Goal: Task Accomplishment & Management: Use online tool/utility

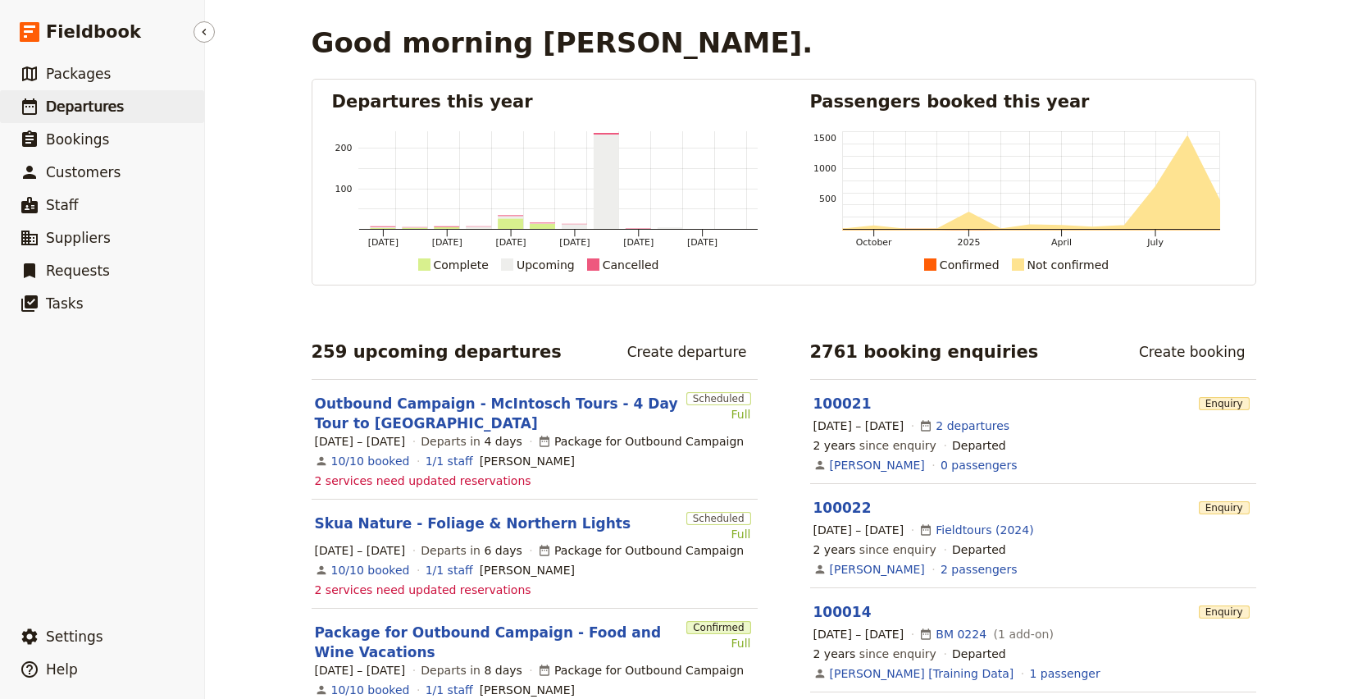
click at [107, 98] on span "Departures" at bounding box center [85, 106] width 78 height 16
select select "CREATED_AT"
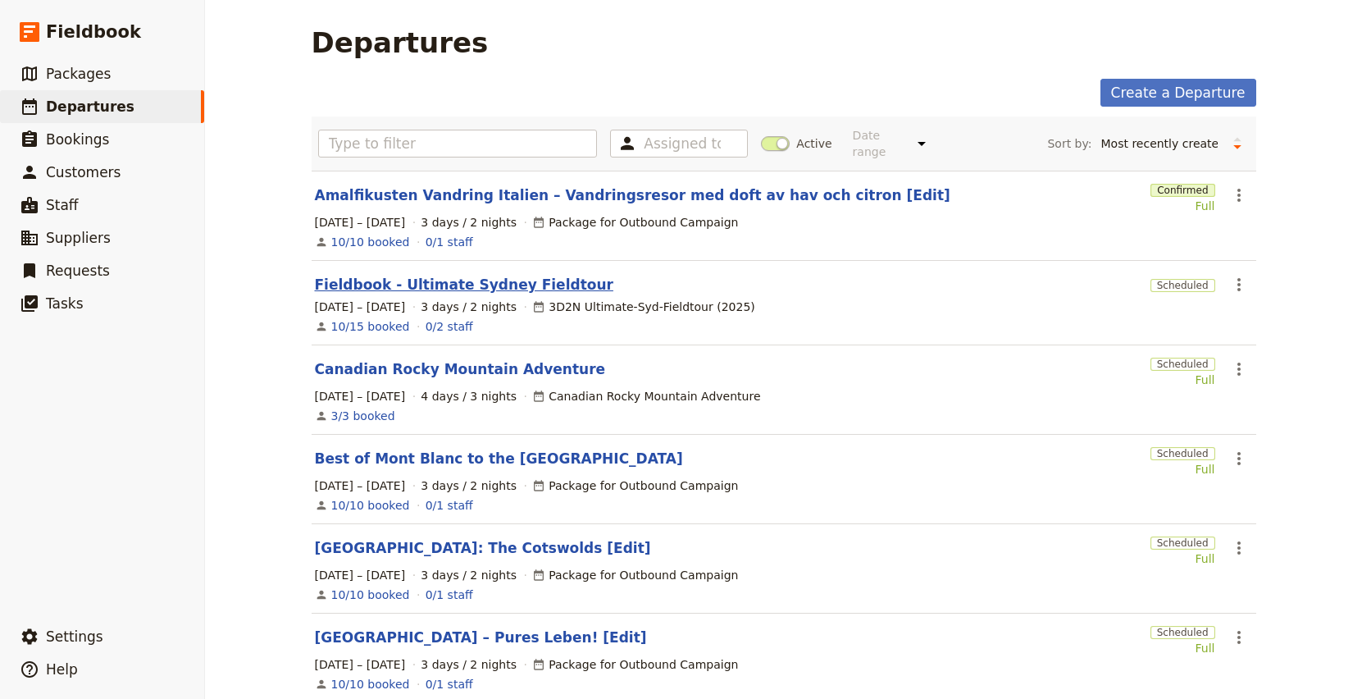
click at [420, 275] on link "Fieldbook - Ultimate Sydney Fieldtour" at bounding box center [464, 285] width 299 height 20
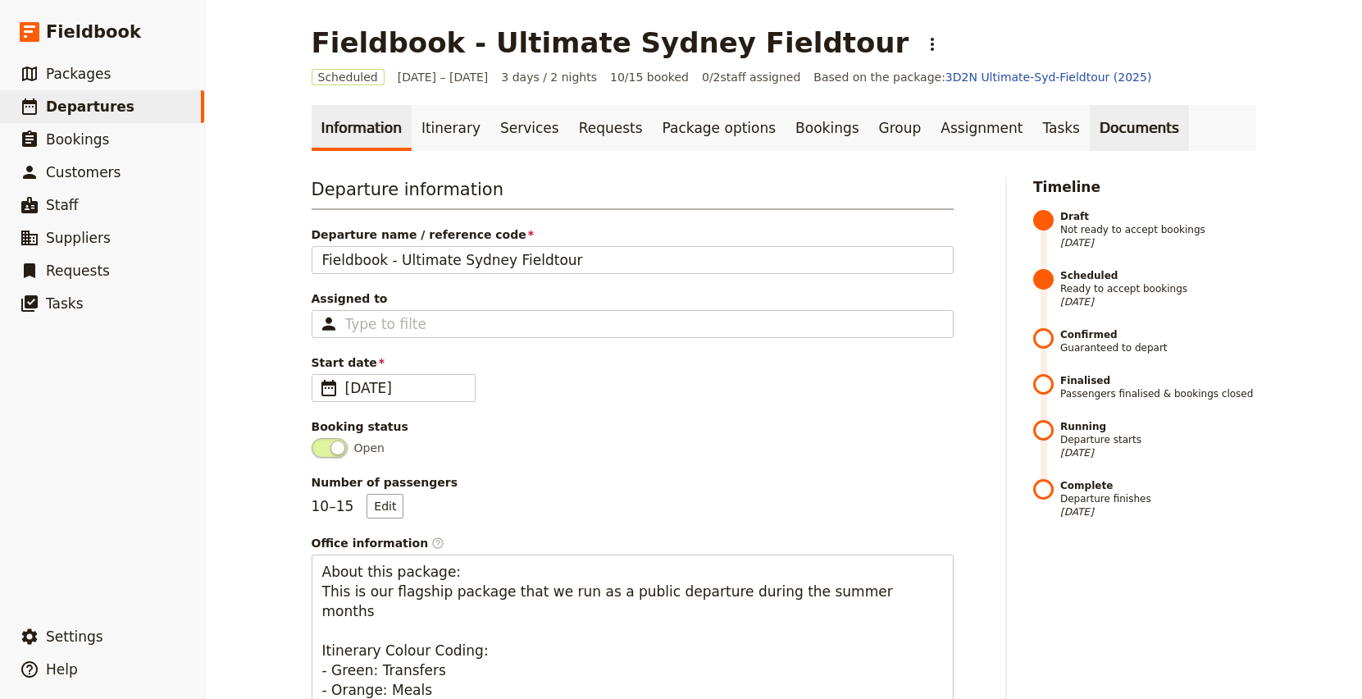
click at [1104, 139] on link "Documents" at bounding box center [1139, 128] width 99 height 46
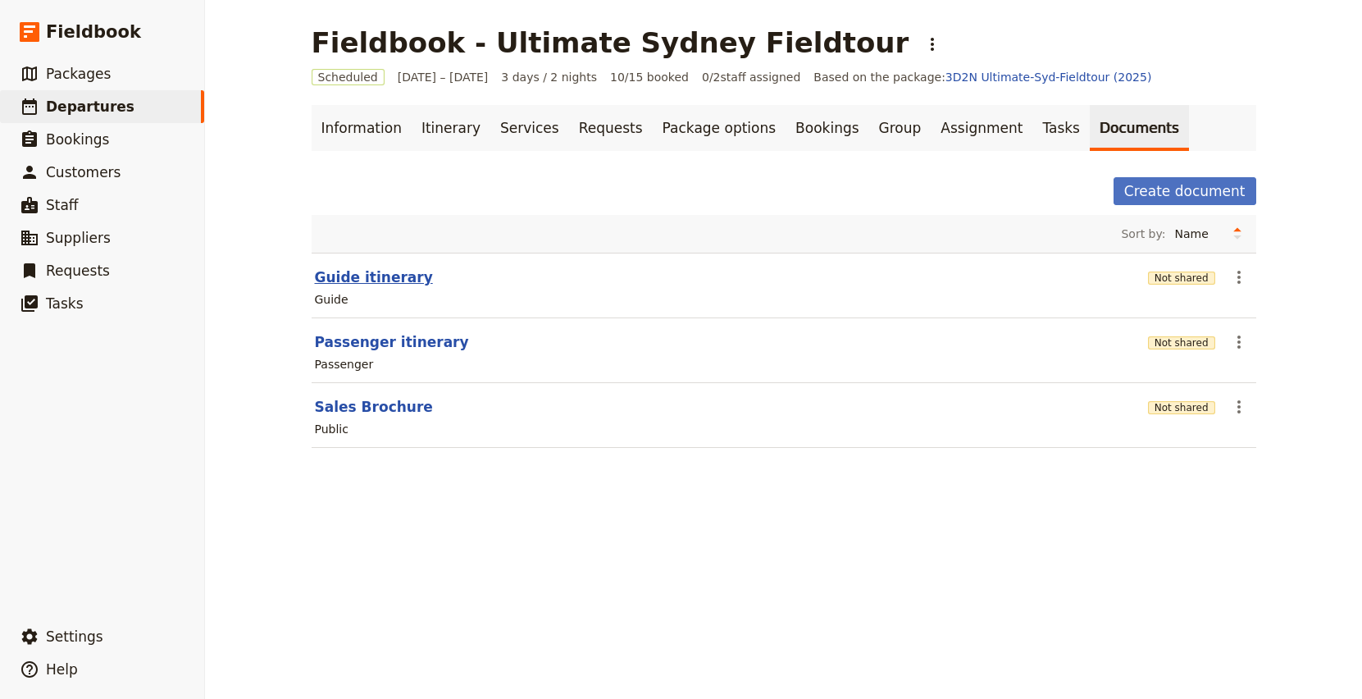
click at [353, 278] on button "Guide itinerary" at bounding box center [374, 277] width 118 height 20
select select "STAFF"
select select "RUN_SHEET"
select select "DEFAULT"
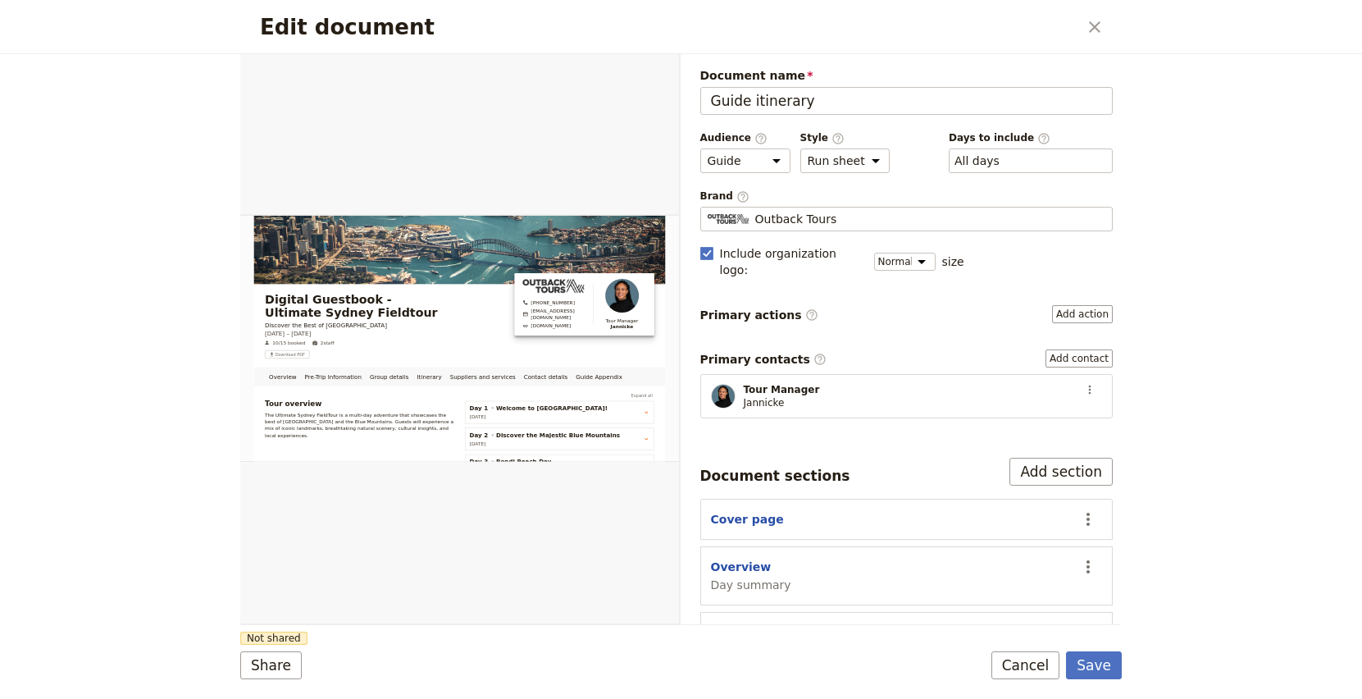
scroll to position [294, 0]
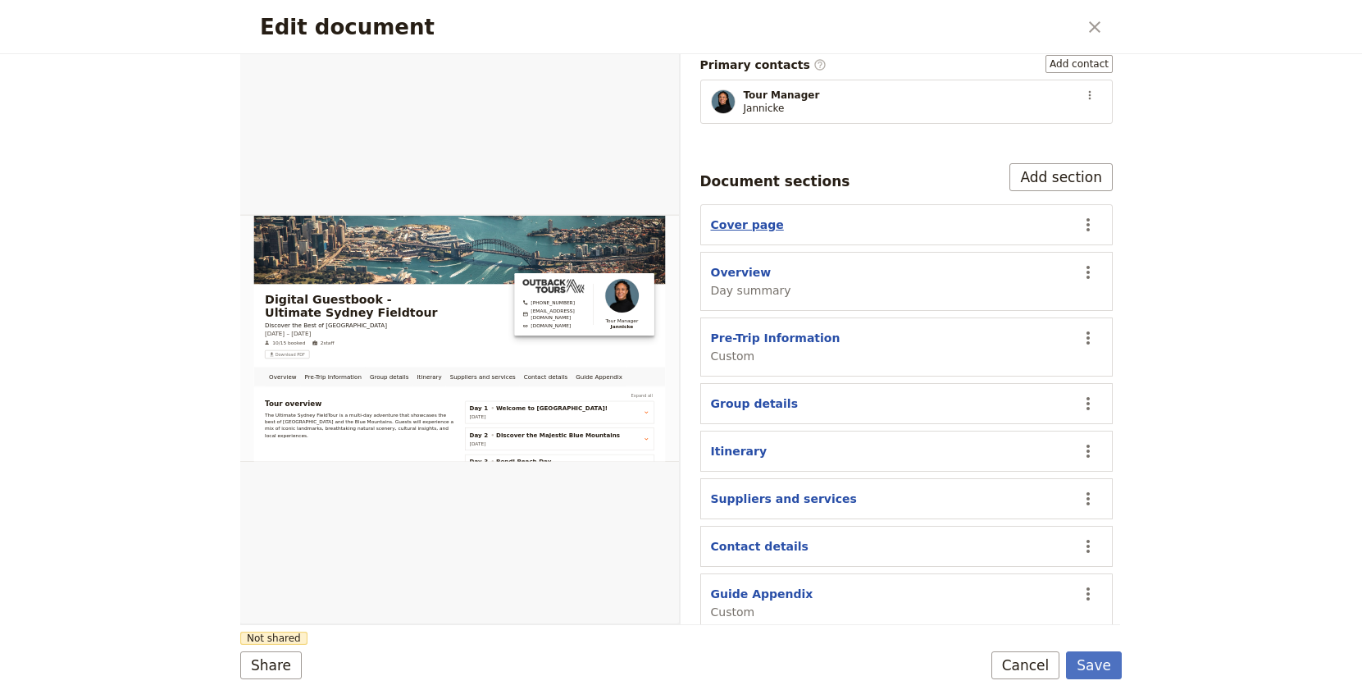
click at [740, 217] on button "Cover page" at bounding box center [747, 225] width 73 height 16
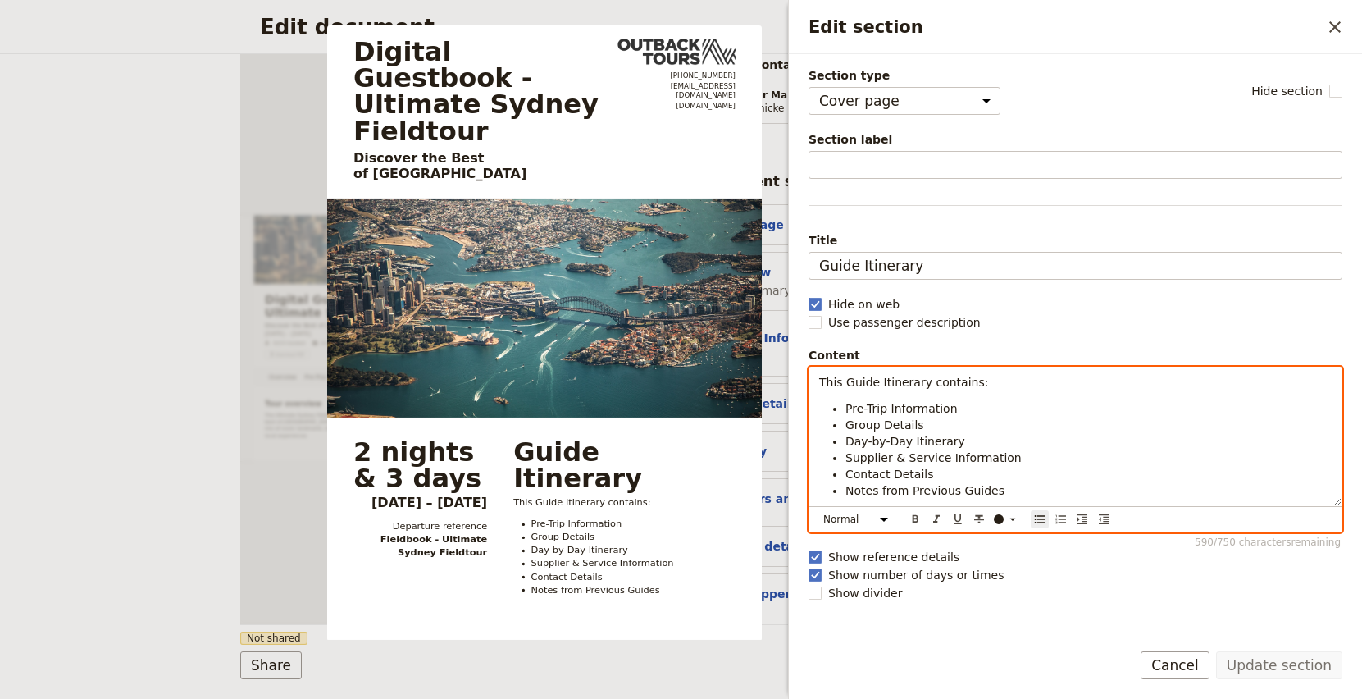
click at [1016, 507] on div "This Guide Itinerary contains: Pre-Trip Information Group Details Day-by-Day It…" at bounding box center [1076, 450] width 534 height 166
click at [1087, 440] on li "Day-by-Day Itinerary" at bounding box center [1089, 441] width 486 height 16
click at [1080, 403] on li "Pre-Trip Information" at bounding box center [1089, 408] width 486 height 16
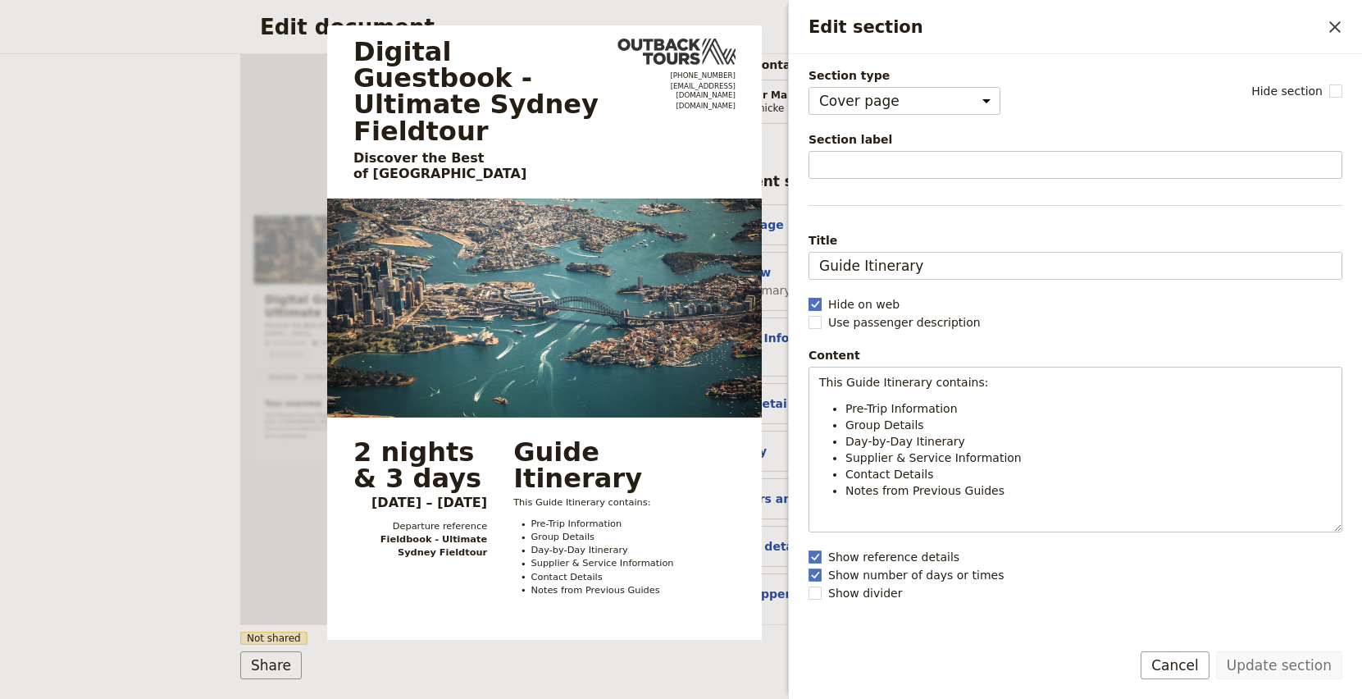
click at [1064, 303] on label "Hide on web" at bounding box center [1076, 304] width 534 height 16
click at [809, 296] on input "Hide on web" at bounding box center [808, 295] width 1 height 1
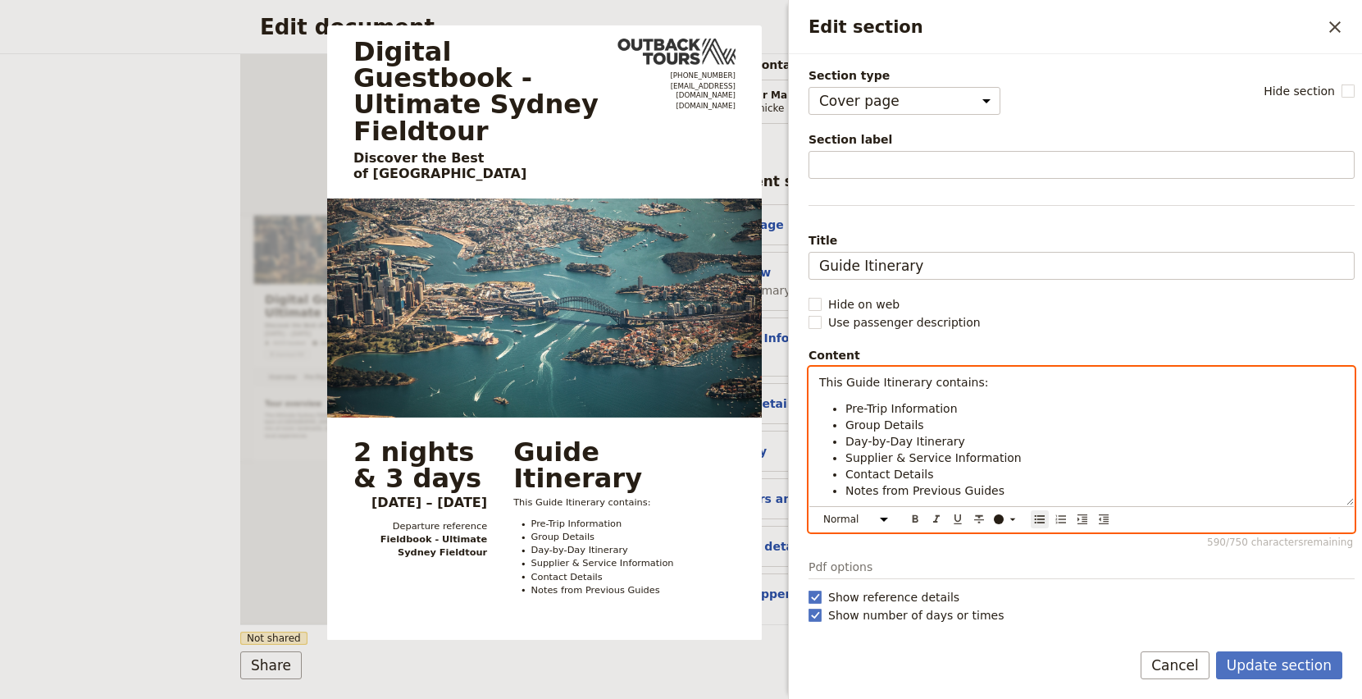
click at [1047, 493] on li "Notes from Previous Guides" at bounding box center [1095, 490] width 499 height 16
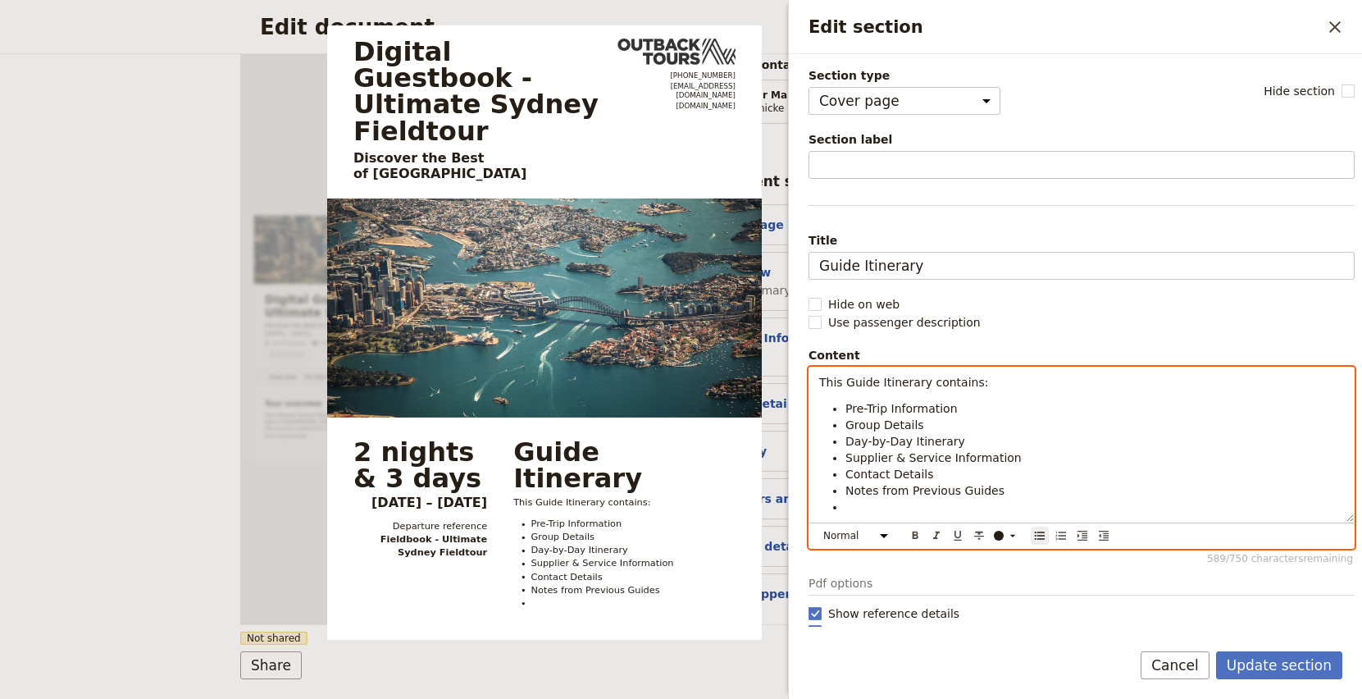
scroll to position [0, 0]
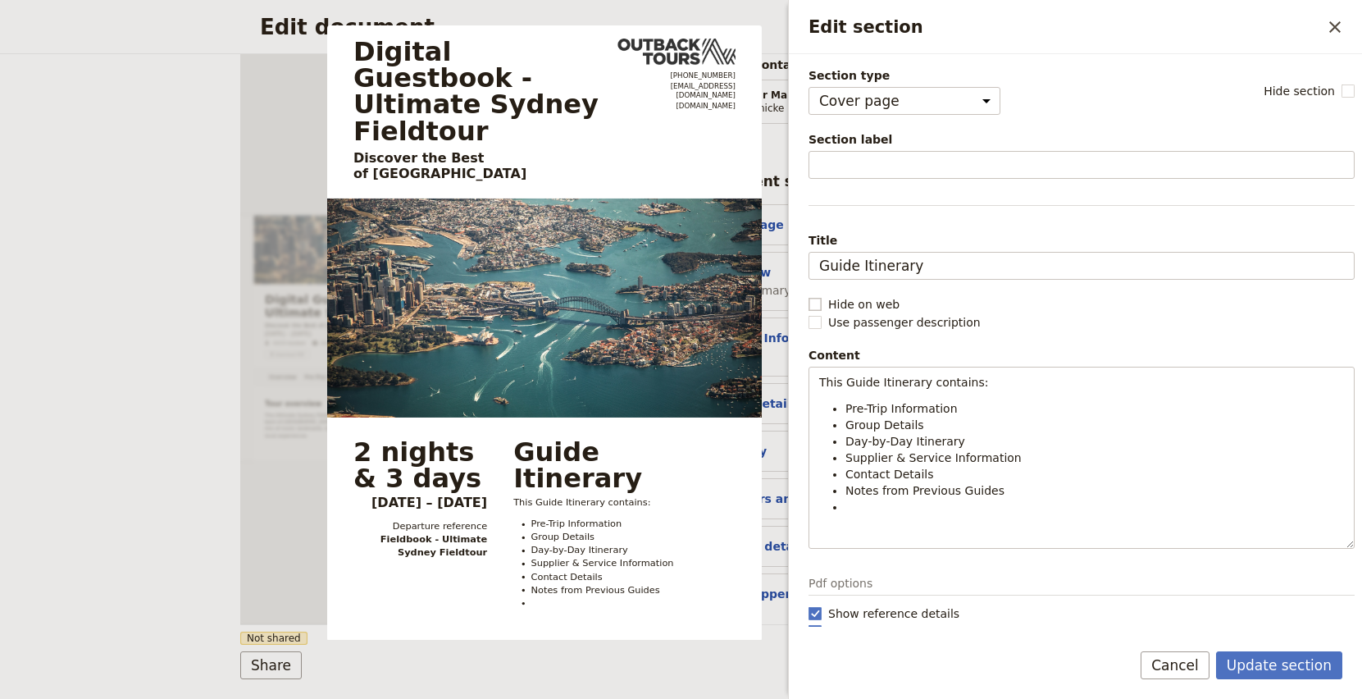
click at [1087, 297] on label "Hide on web" at bounding box center [1082, 304] width 546 height 16
click at [809, 296] on input "Hide on web" at bounding box center [808, 295] width 1 height 1
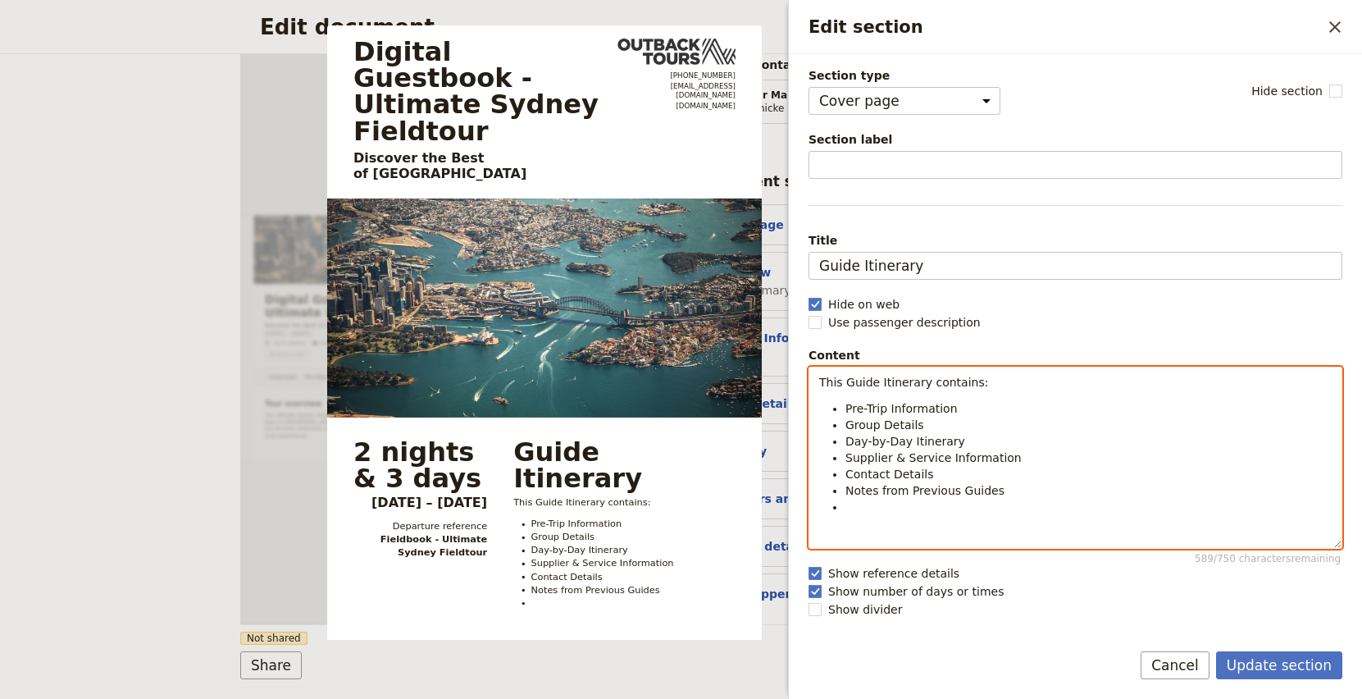
click at [1050, 511] on li "Edit section" at bounding box center [1089, 507] width 486 height 16
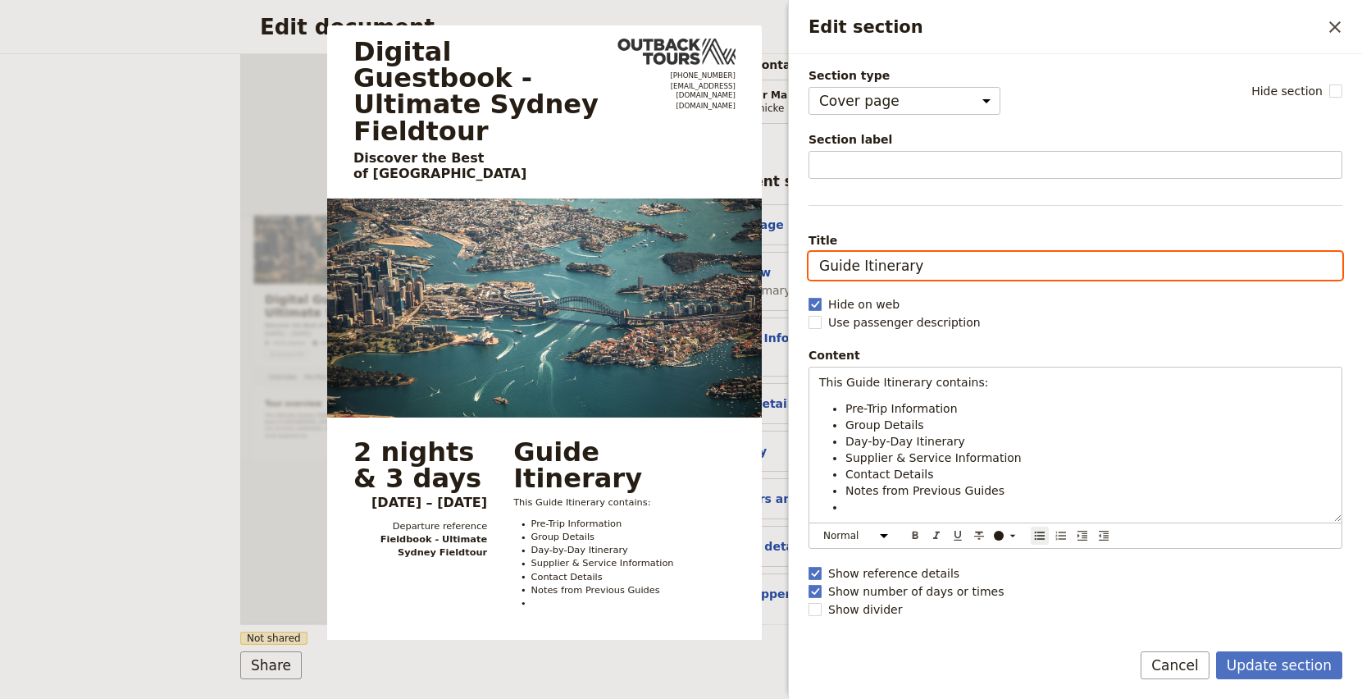
click at [1083, 267] on input "Guide Itinerary" at bounding box center [1076, 266] width 534 height 28
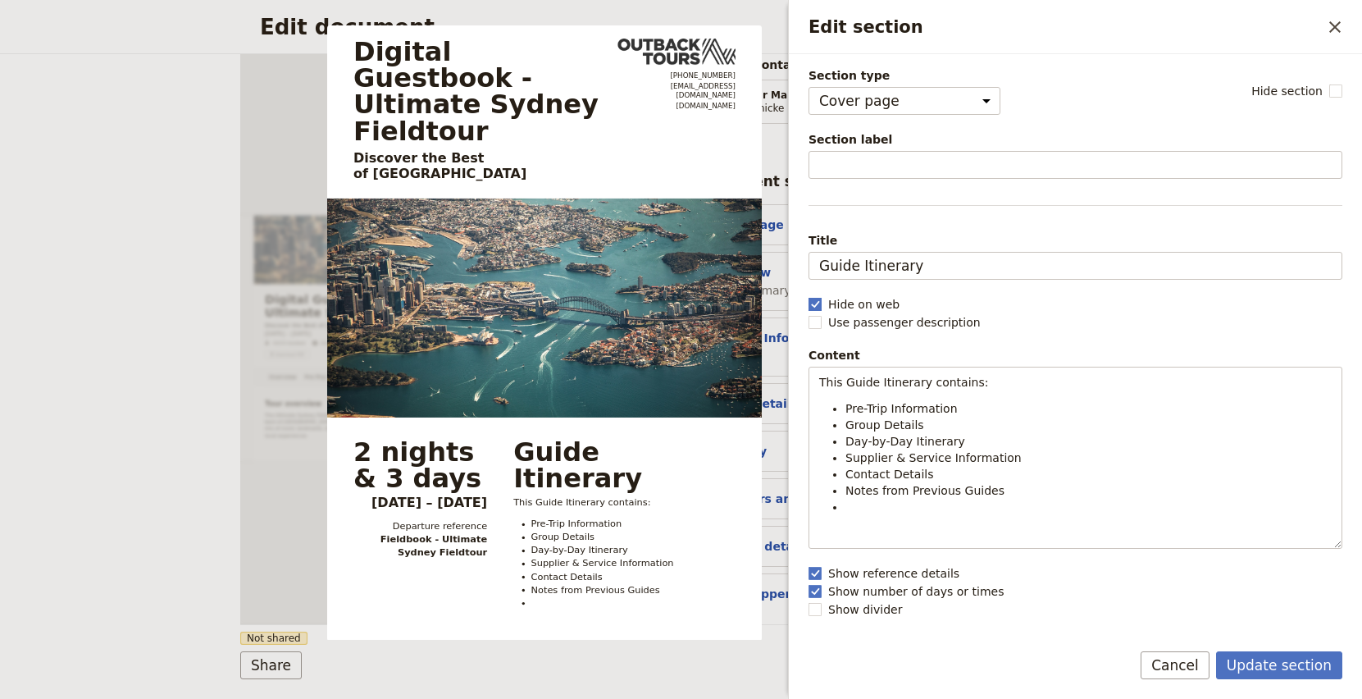
click at [1082, 301] on label "Hide on web" at bounding box center [1076, 304] width 534 height 16
click at [809, 296] on input "Hide on web" at bounding box center [808, 295] width 1 height 1
click at [1078, 302] on label "Hide on web" at bounding box center [1082, 304] width 546 height 16
click at [809, 296] on input "Hide on web" at bounding box center [808, 295] width 1 height 1
checkbox input "true"
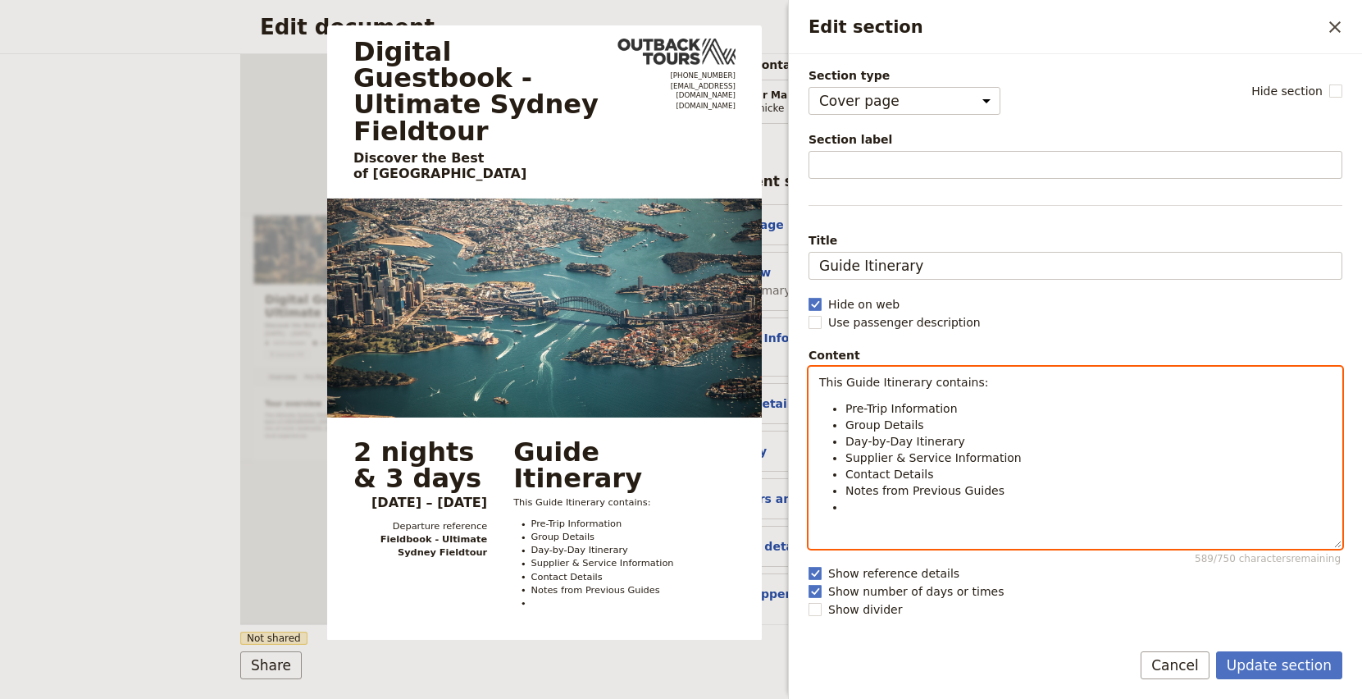
click at [964, 531] on div "This Guide Itinerary contains: Pre-Trip Information Group Details Day-by-Day It…" at bounding box center [1076, 458] width 534 height 182
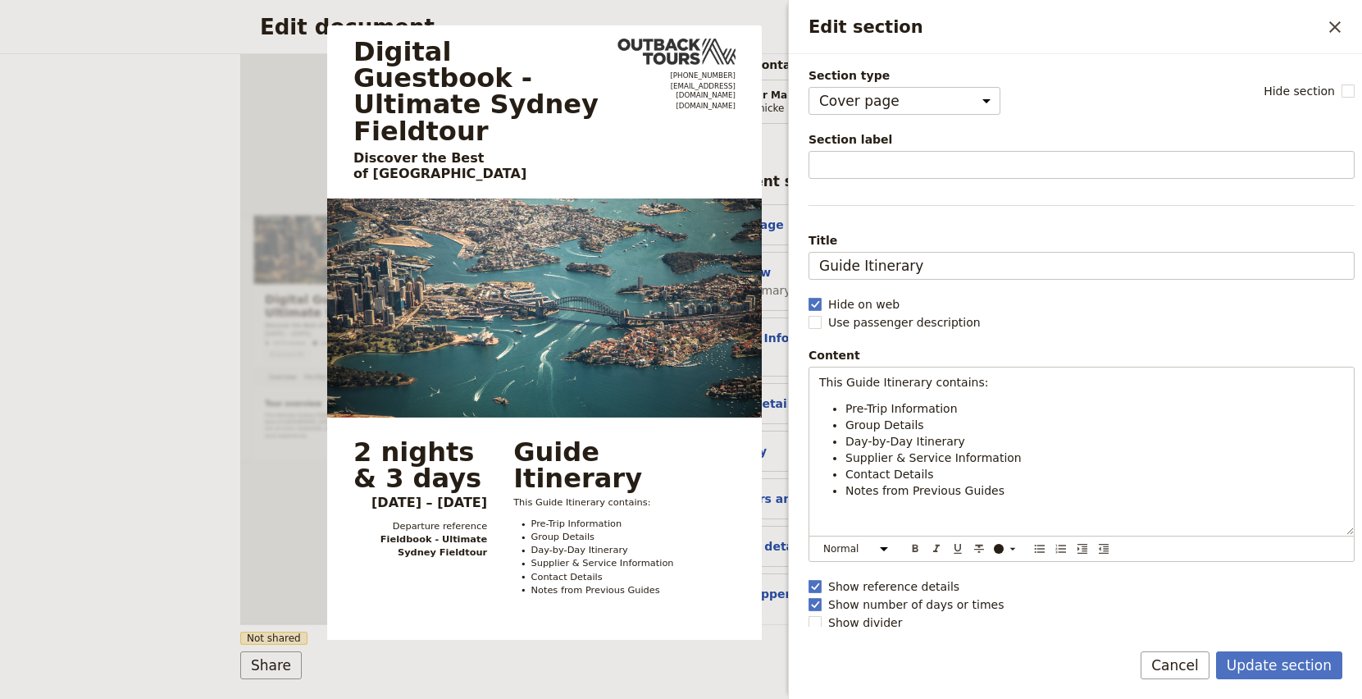
click at [1084, 346] on div "Section type Cover page Day summary Itinerary Group details Contact details Sup…" at bounding box center [1082, 346] width 546 height 558
click at [1174, 677] on button "Cancel" at bounding box center [1175, 665] width 69 height 28
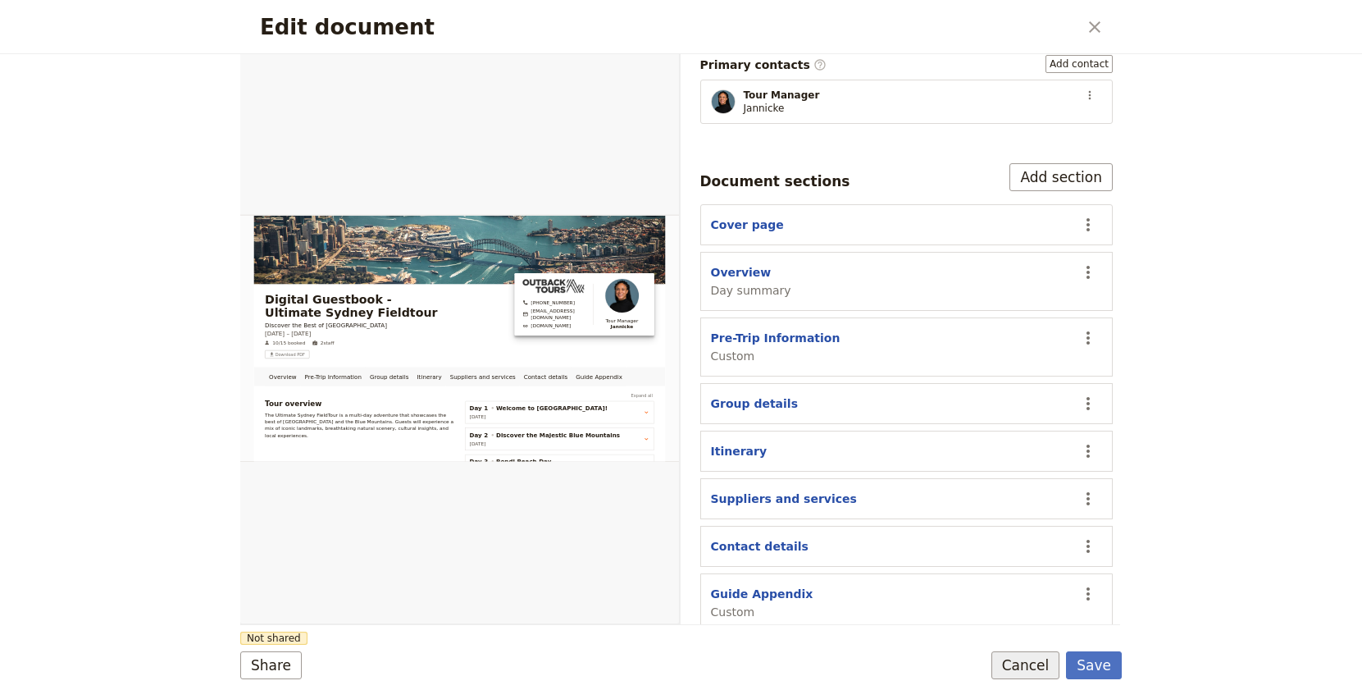
click at [1019, 668] on button "Cancel" at bounding box center [1026, 665] width 69 height 28
